Goal: Information Seeking & Learning: Check status

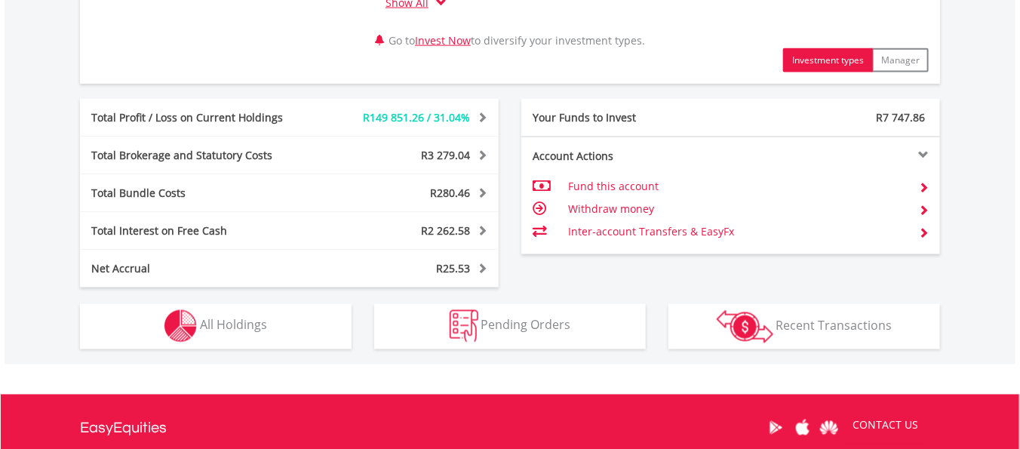
scroll to position [906, 0]
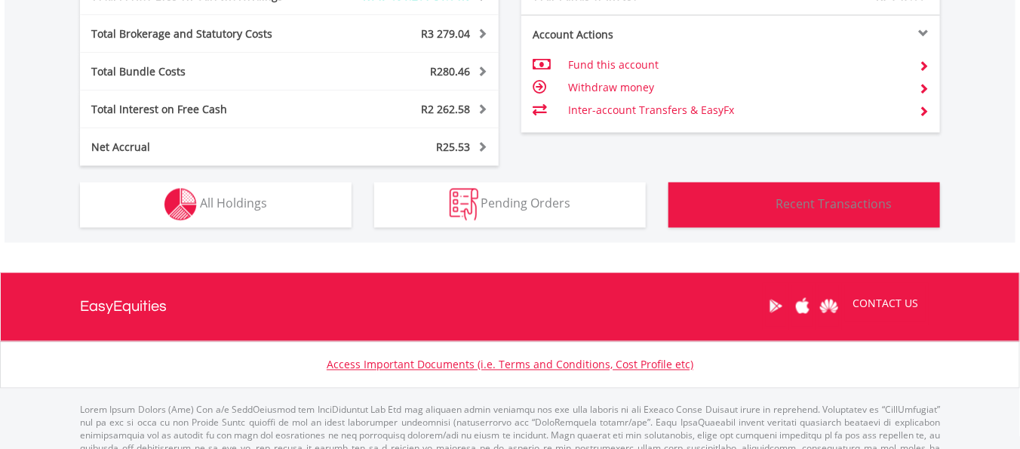
click at [853, 195] on span "Recent Transactions" at bounding box center [835, 203] width 116 height 17
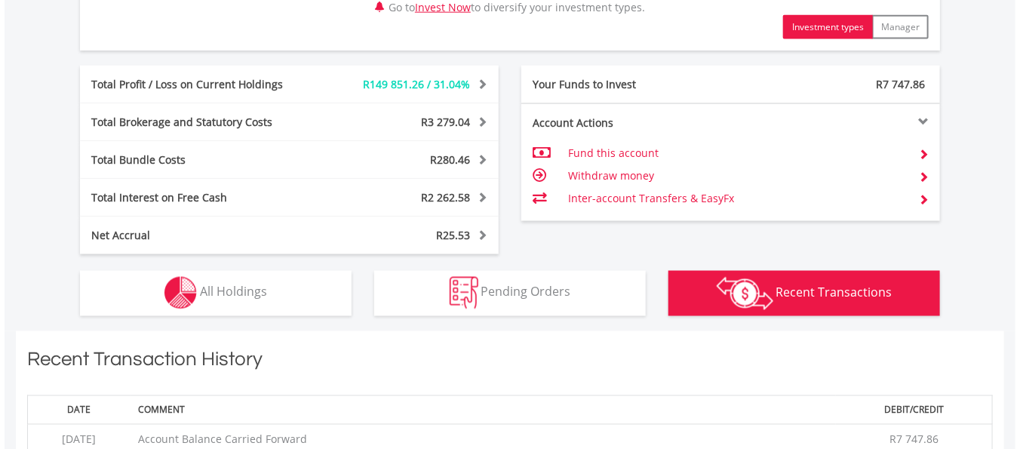
scroll to position [826, 0]
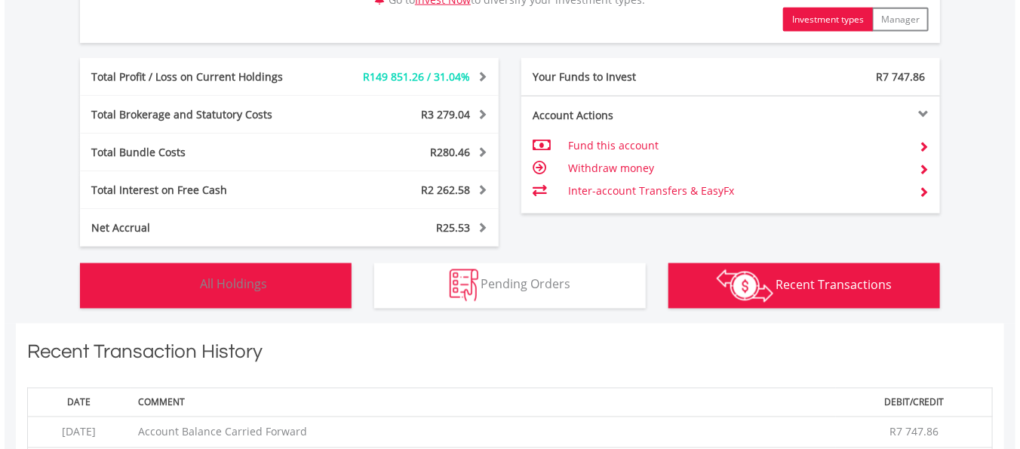
click at [242, 282] on span "All Holdings" at bounding box center [233, 284] width 67 height 17
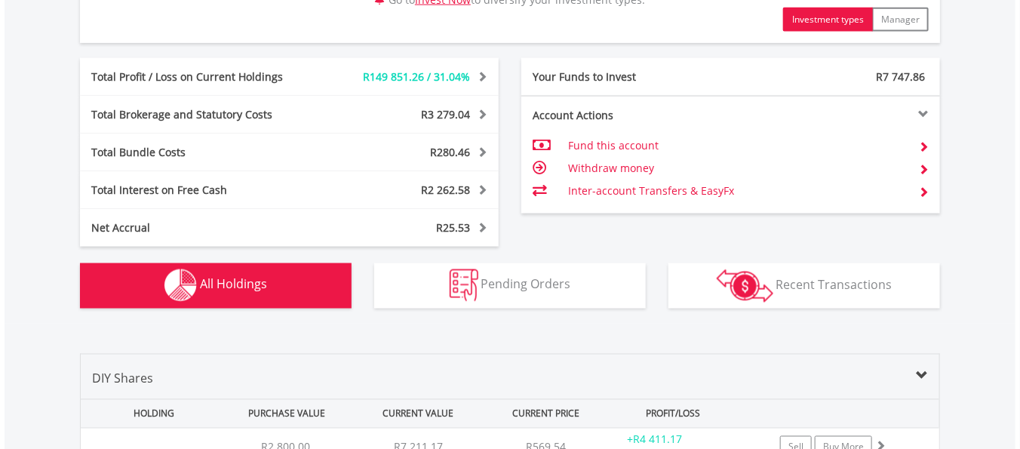
scroll to position [1177, 0]
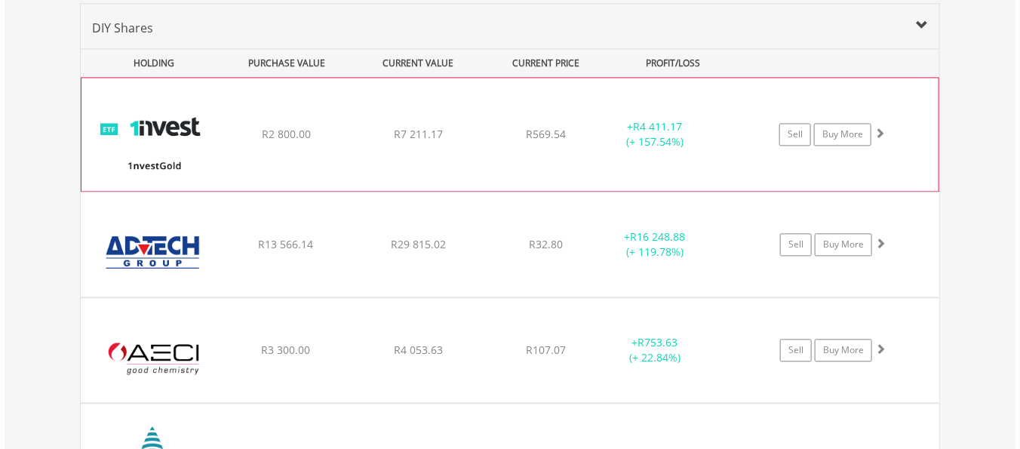
click at [881, 130] on span at bounding box center [880, 133] width 11 height 11
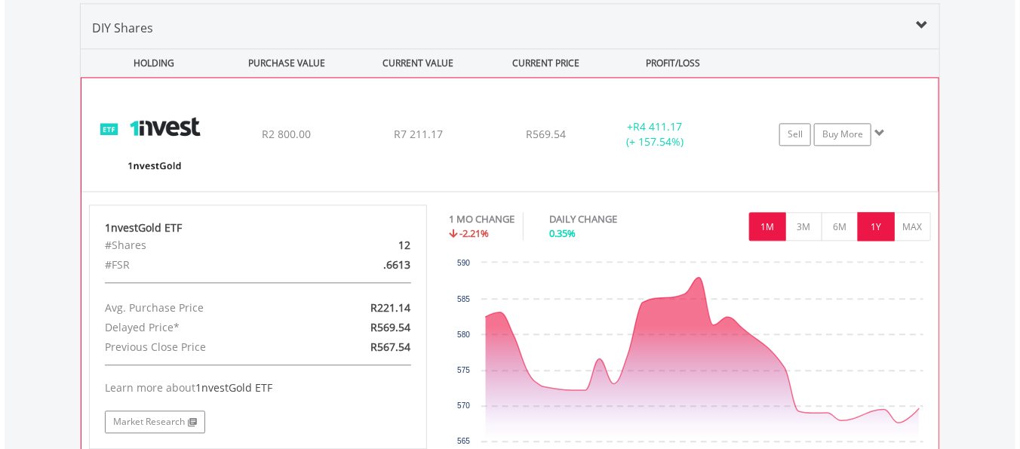
click at [883, 217] on button "1Y" at bounding box center [876, 226] width 37 height 29
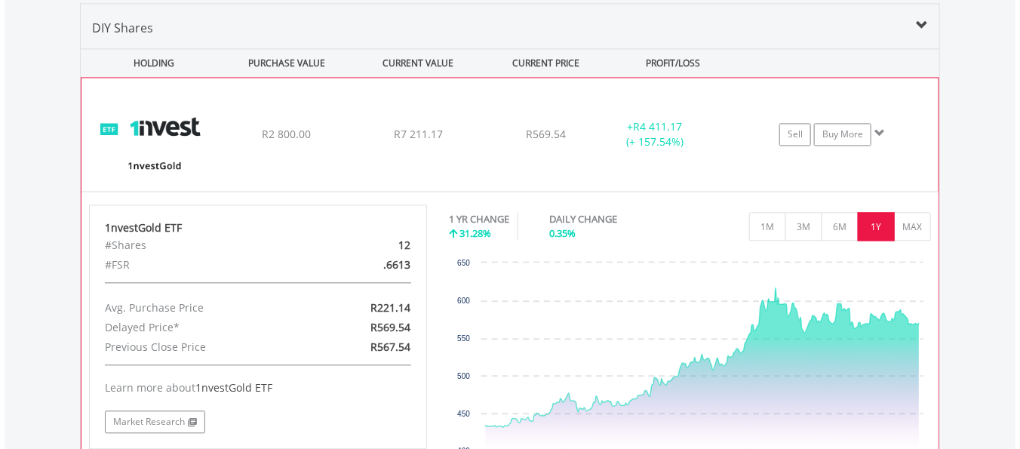
click at [877, 130] on span at bounding box center [880, 133] width 11 height 11
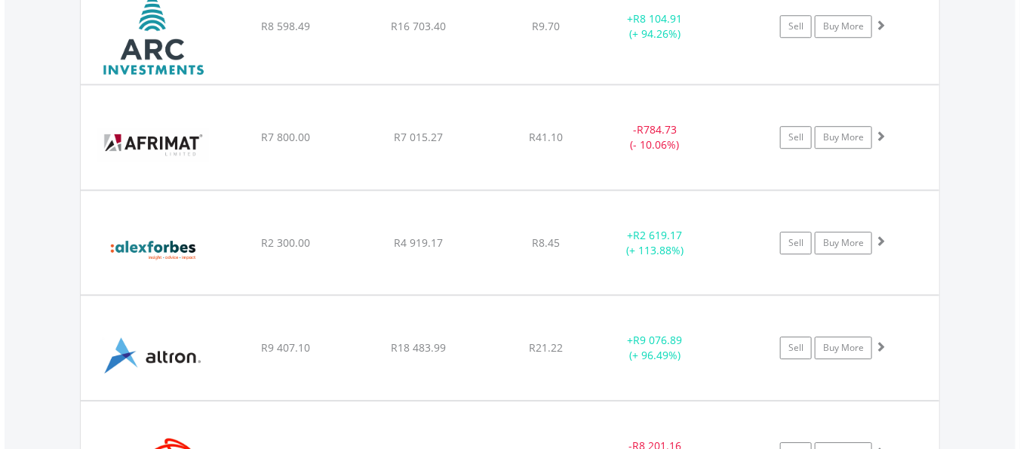
scroll to position [1644, 0]
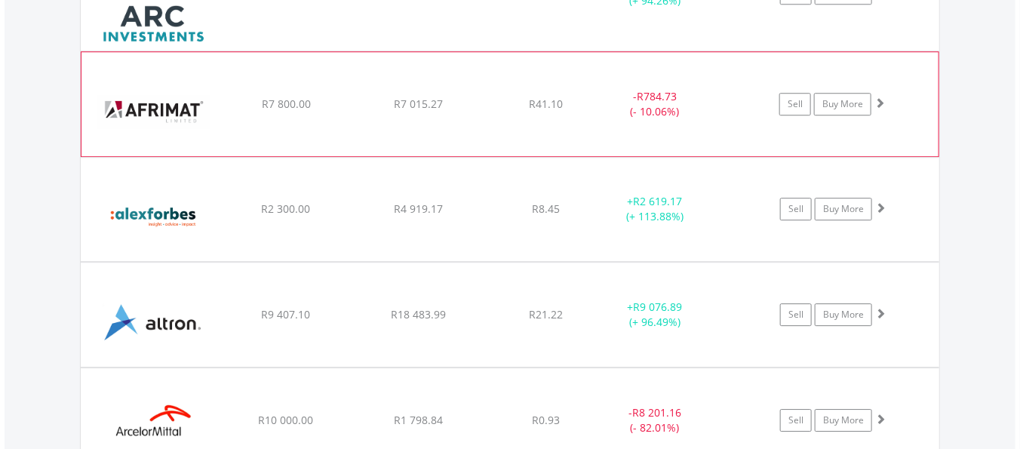
click at [880, 99] on span at bounding box center [880, 102] width 11 height 11
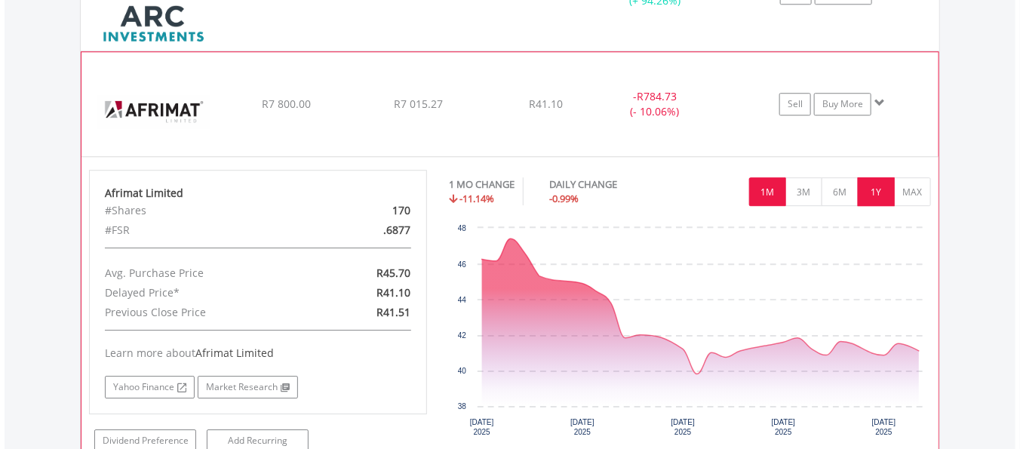
click at [878, 192] on button "1Y" at bounding box center [876, 191] width 37 height 29
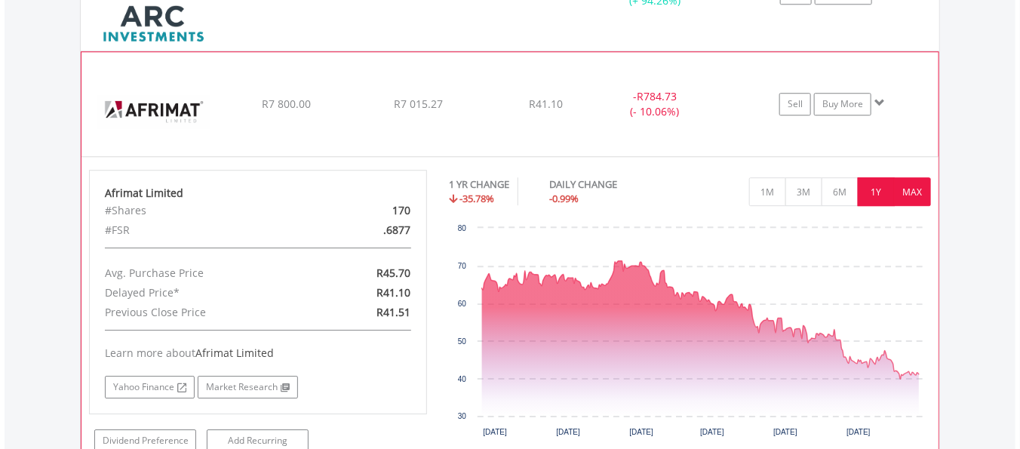
click at [922, 190] on button "MAX" at bounding box center [912, 191] width 37 height 29
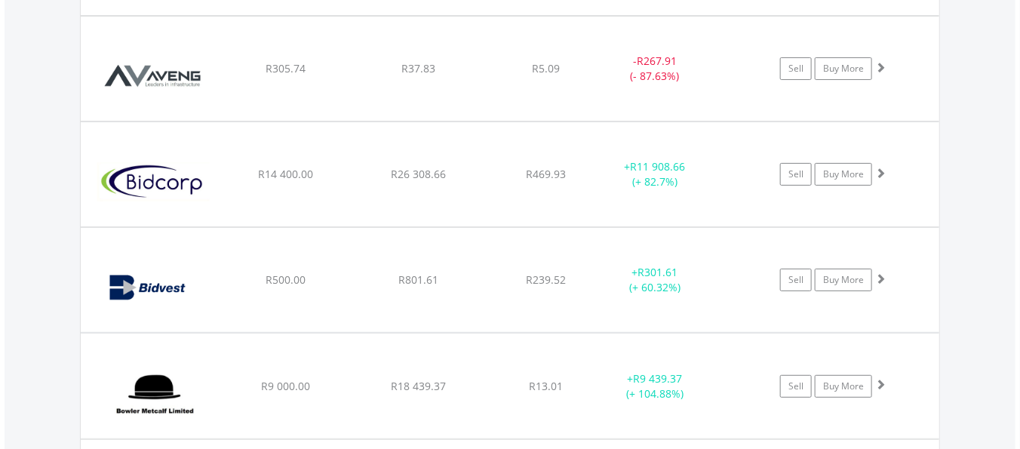
scroll to position [2346, 0]
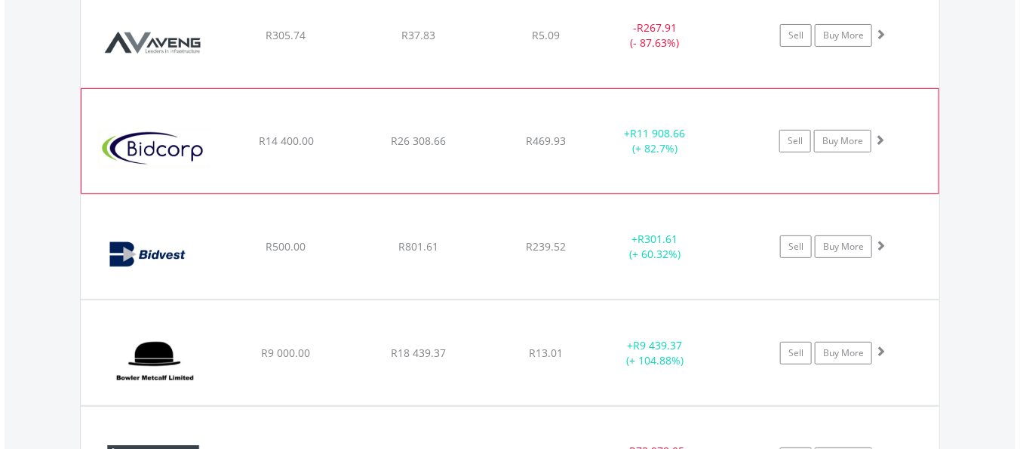
click at [881, 139] on span at bounding box center [880, 139] width 11 height 11
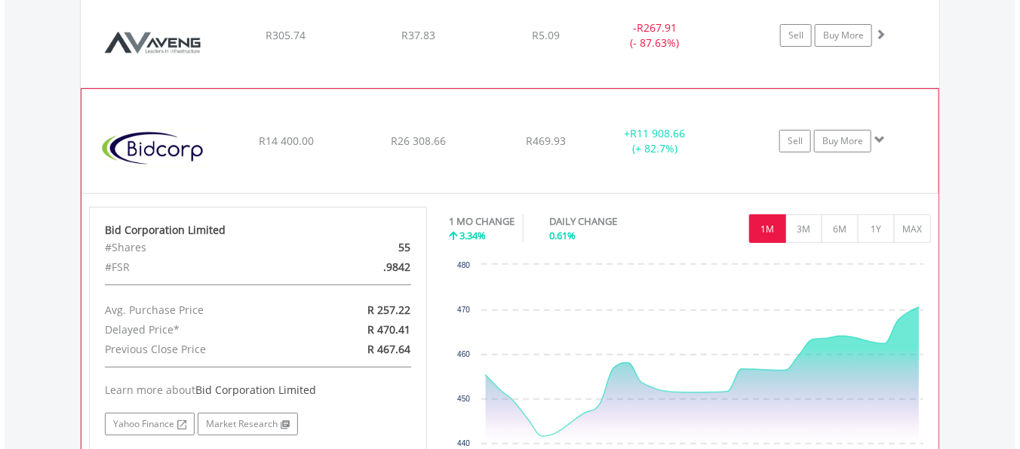
click at [881, 139] on span at bounding box center [880, 139] width 11 height 11
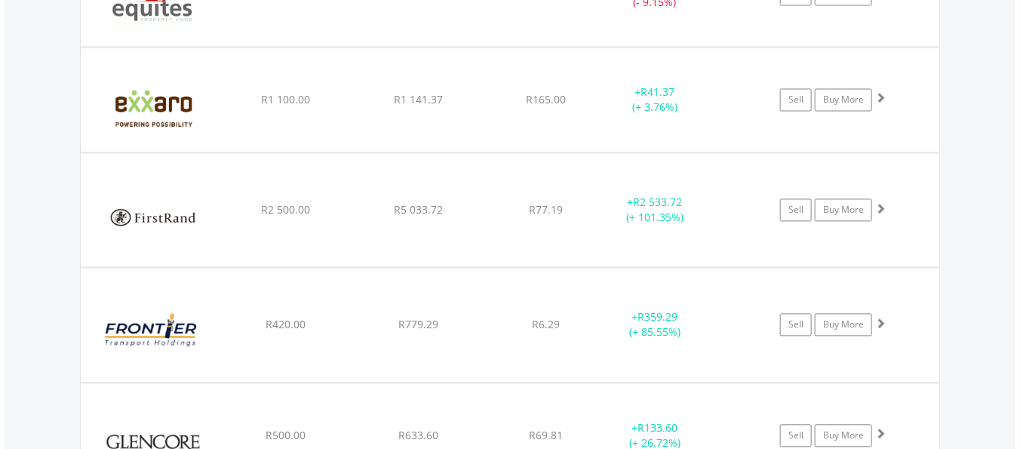
scroll to position [3383, 0]
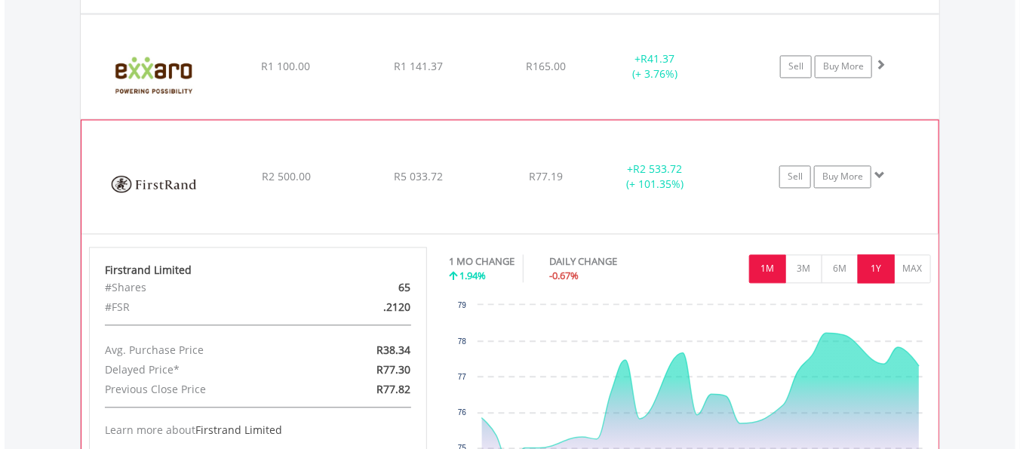
click at [880, 264] on button "1Y" at bounding box center [876, 268] width 37 height 29
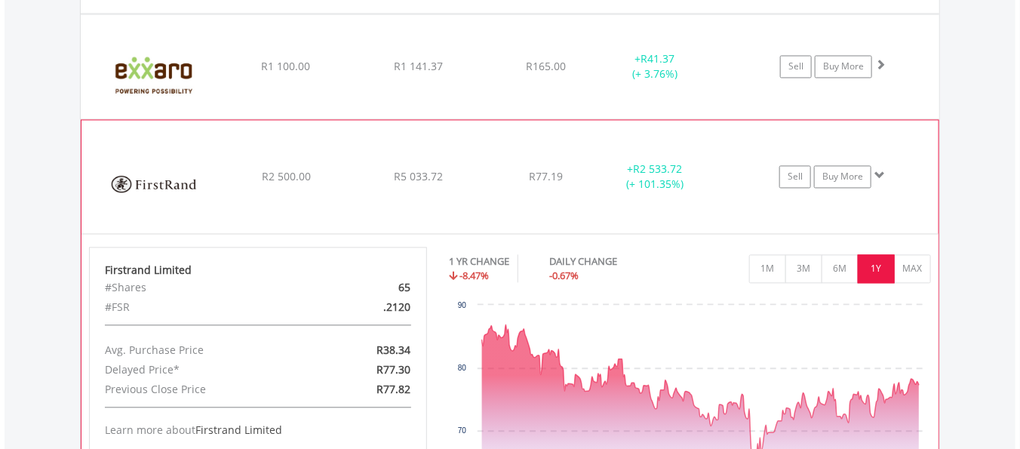
click at [885, 170] on span at bounding box center [880, 175] width 11 height 11
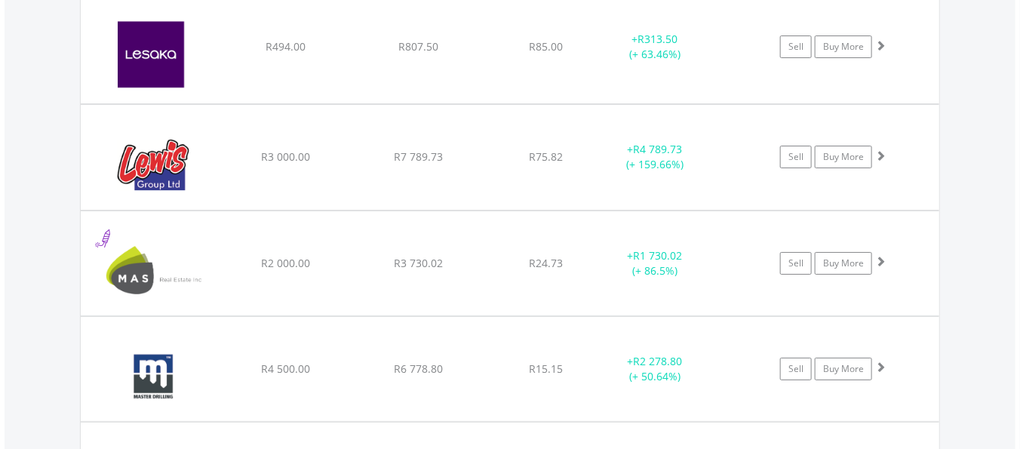
scroll to position [4418, 0]
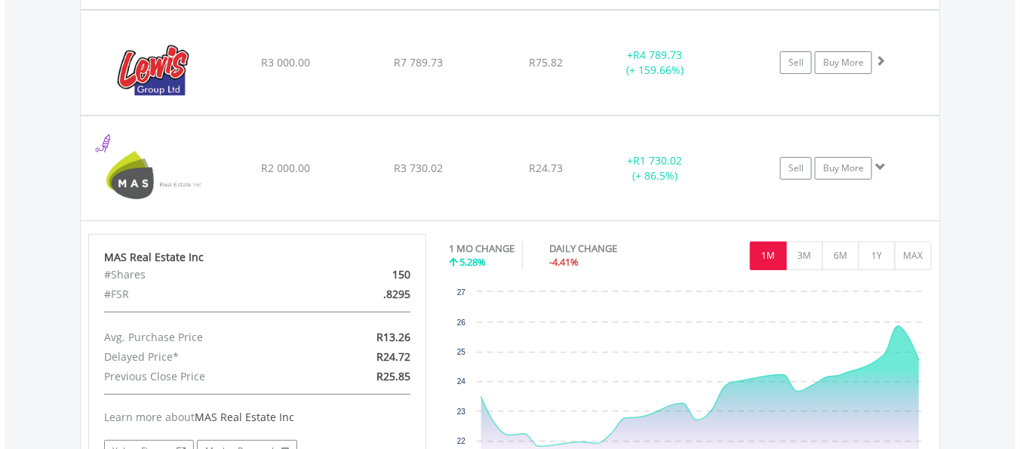
scroll to position [4514, 0]
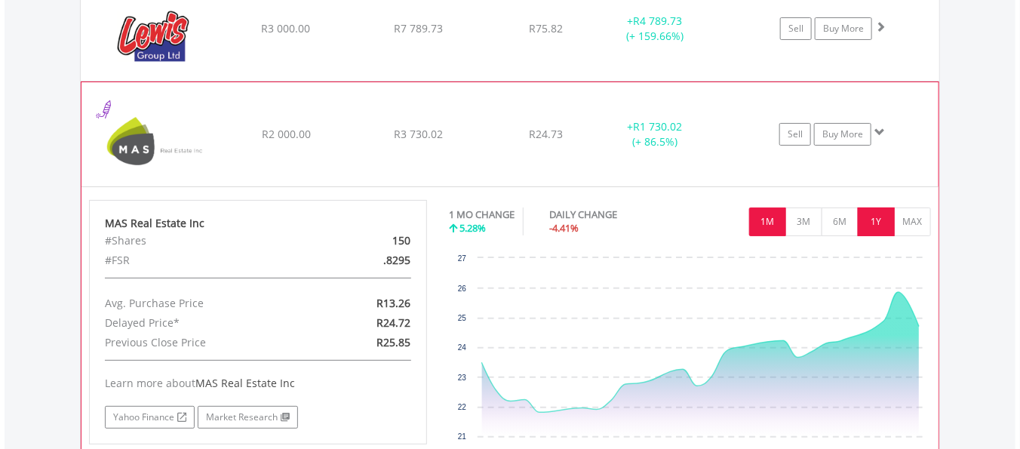
click at [884, 220] on button "1Y" at bounding box center [876, 222] width 37 height 29
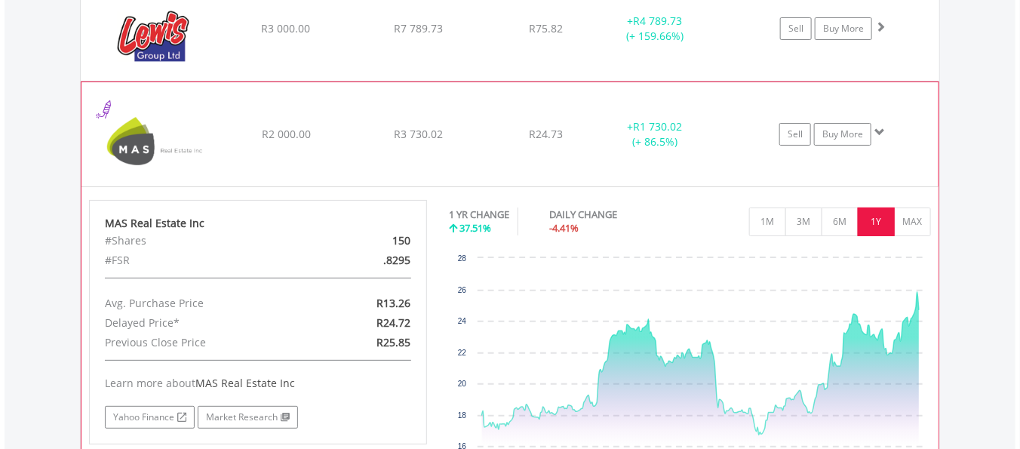
click at [883, 127] on span at bounding box center [880, 132] width 11 height 11
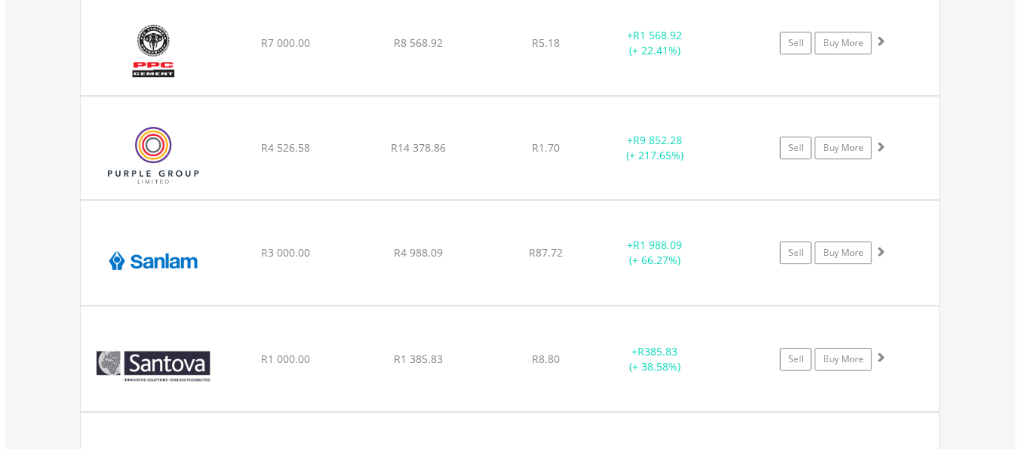
scroll to position [6251, 0]
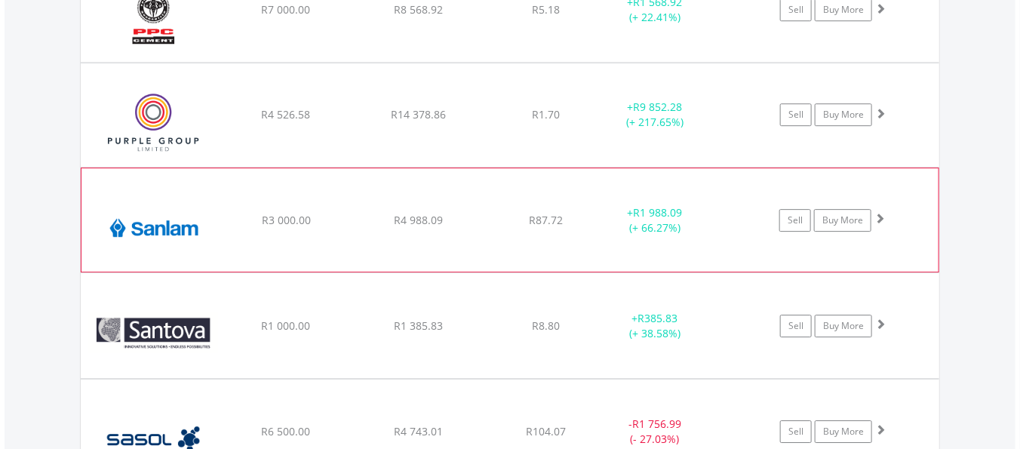
click at [882, 213] on span at bounding box center [880, 218] width 11 height 11
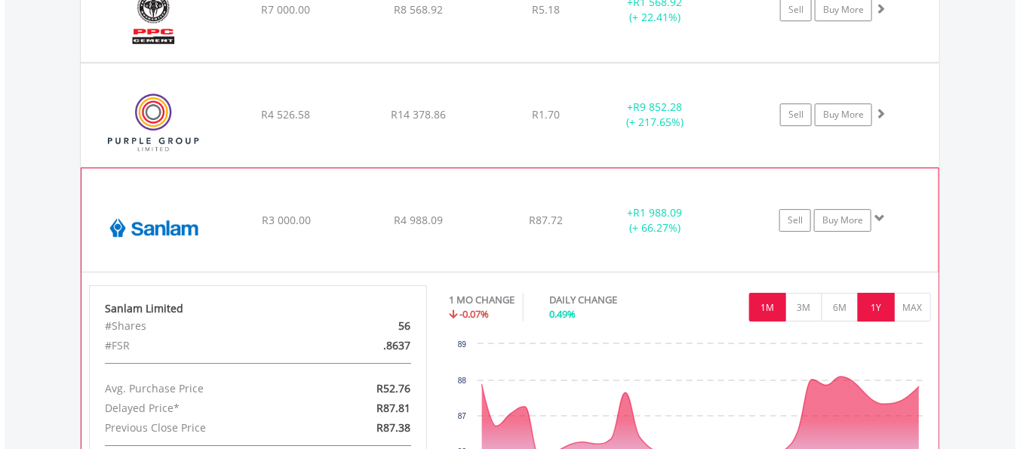
click at [878, 299] on button "1Y" at bounding box center [876, 307] width 37 height 29
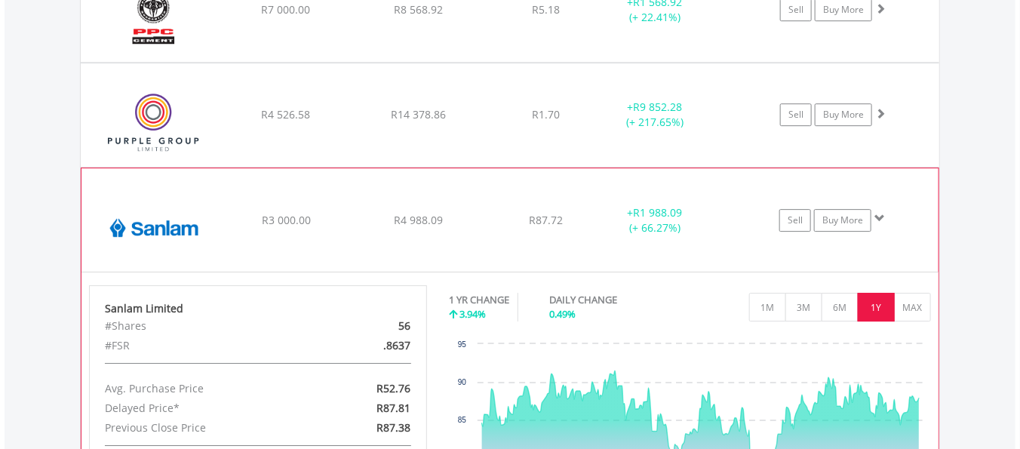
click at [884, 213] on span at bounding box center [880, 218] width 11 height 11
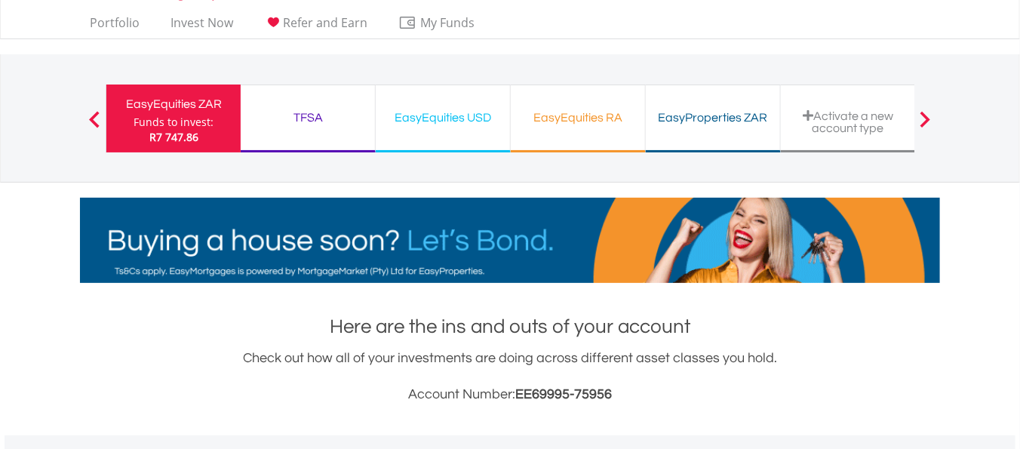
scroll to position [0, 0]
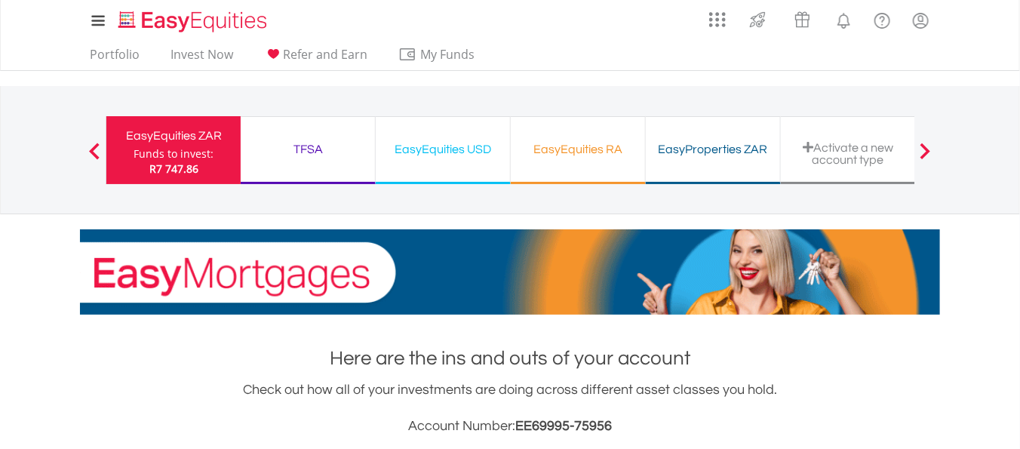
click at [306, 145] on div "TFSA" at bounding box center [308, 149] width 116 height 21
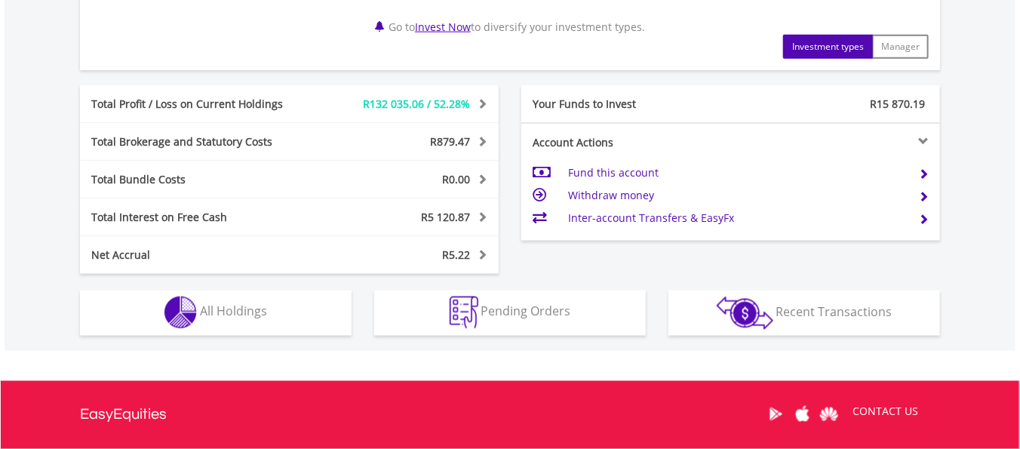
scroll to position [801, 0]
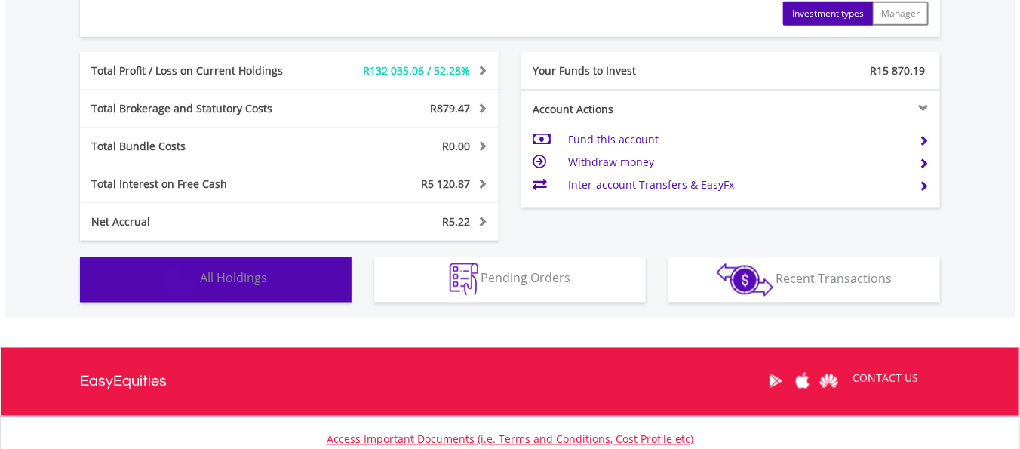
click at [251, 275] on span "All Holdings" at bounding box center [233, 278] width 67 height 17
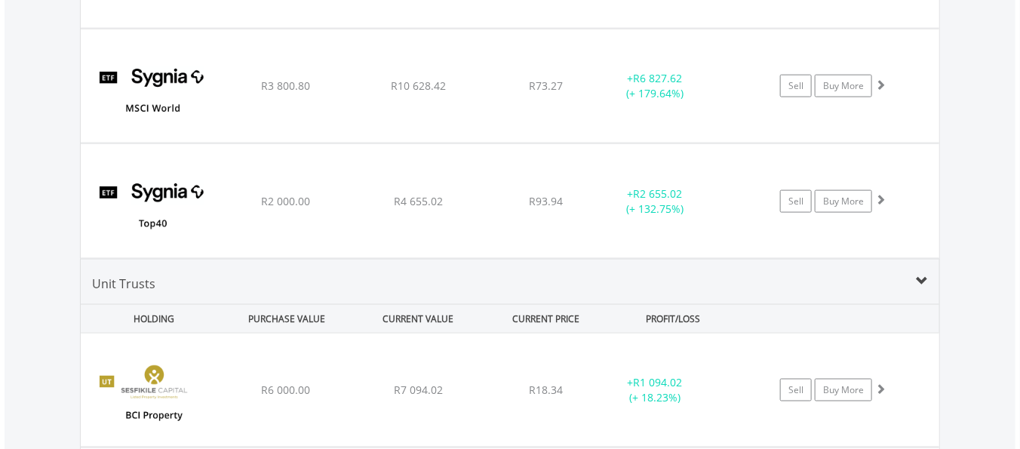
scroll to position [5256, 0]
